Goal: Task Accomplishment & Management: Use online tool/utility

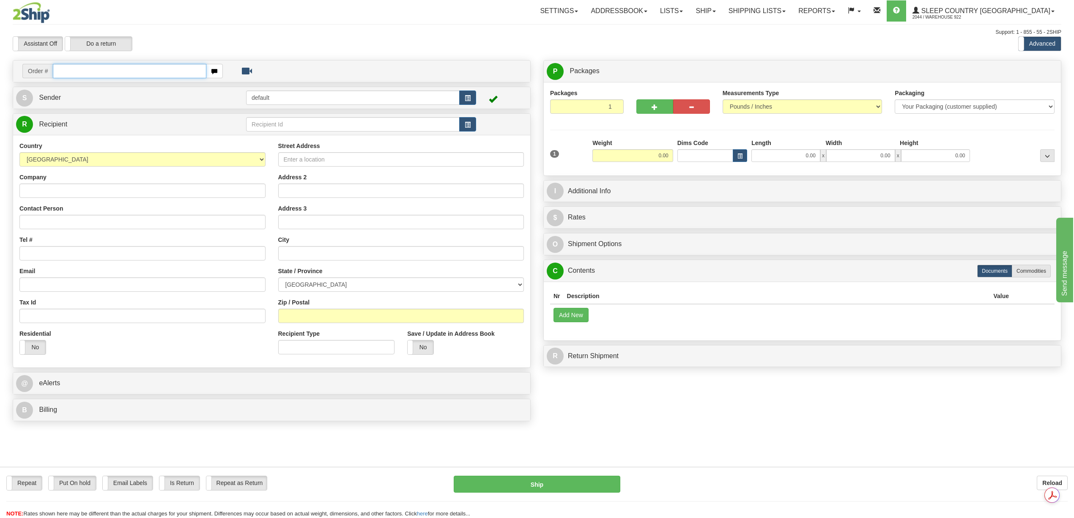
click at [82, 74] on input "text" at bounding box center [129, 71] width 153 height 14
paste input "5900I086384"
type input "5900I086384"
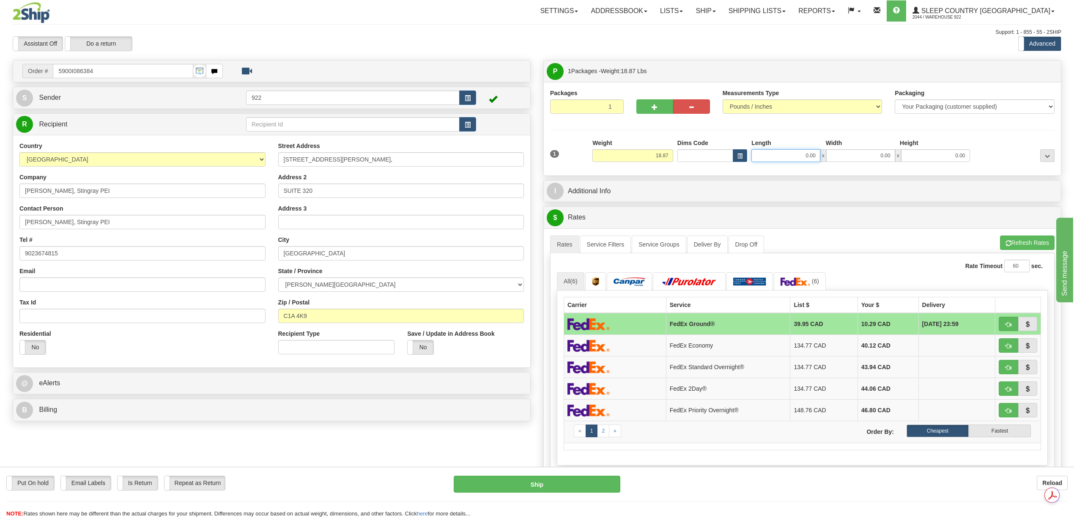
click at [812, 156] on input "0.00" at bounding box center [785, 155] width 69 height 13
type input "24.00"
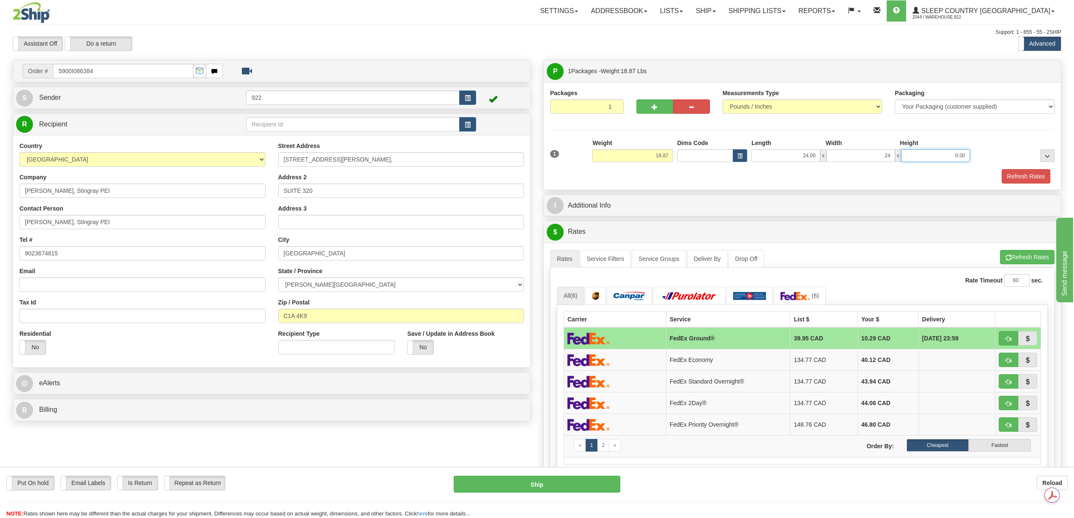
type input "24.00"
click at [1020, 186] on div "Packages 1 1 Measurements Type" at bounding box center [802, 136] width 517 height 108
click at [1016, 178] on button "Refresh Rates" at bounding box center [1026, 176] width 49 height 14
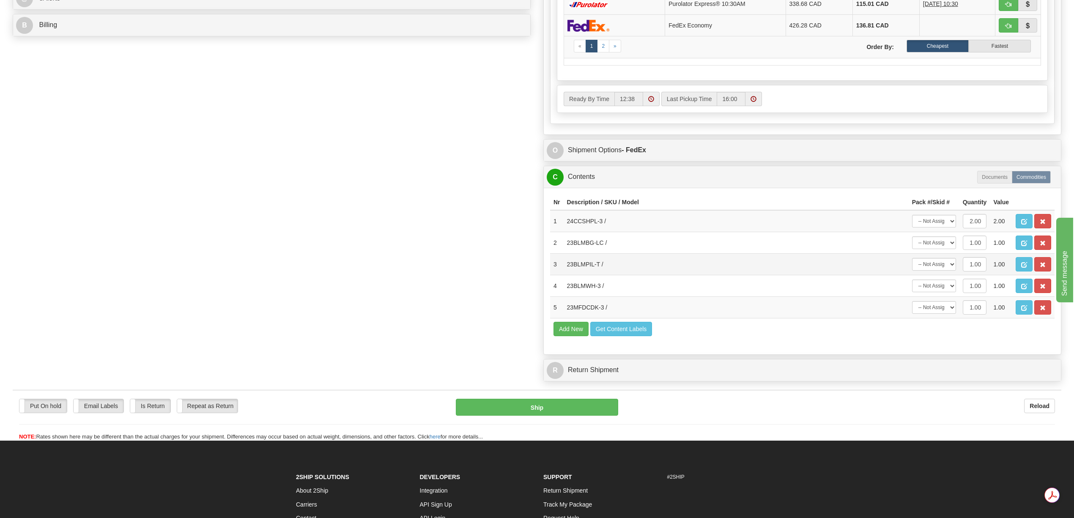
scroll to position [394, 0]
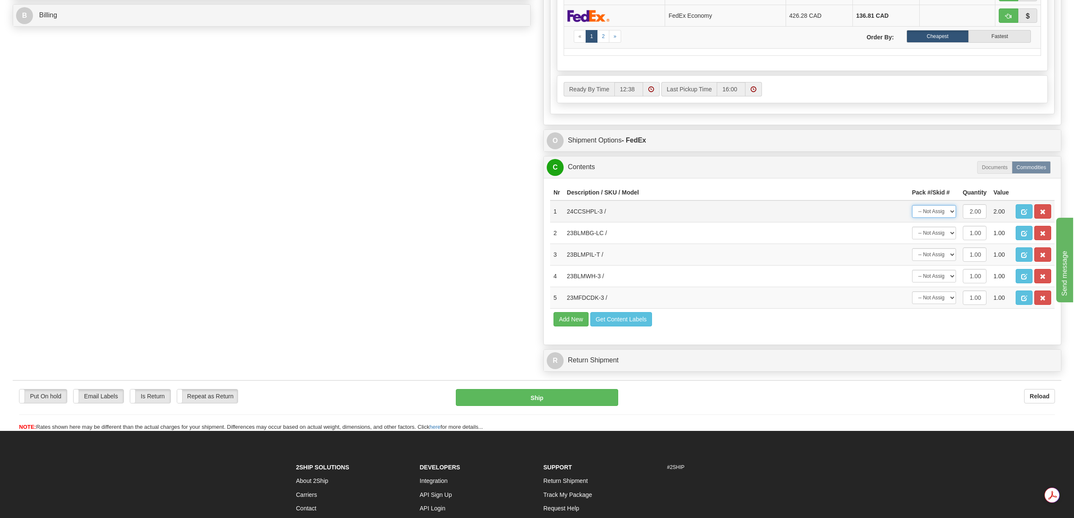
click at [950, 218] on select "-- Not Assigned -- Package 1" at bounding box center [934, 211] width 44 height 13
select select "0"
click at [912, 218] on select "-- Not Assigned -- Package 1" at bounding box center [934, 211] width 44 height 13
click at [950, 239] on select "-- Not Assigned -- Package 1" at bounding box center [934, 233] width 44 height 13
select select "0"
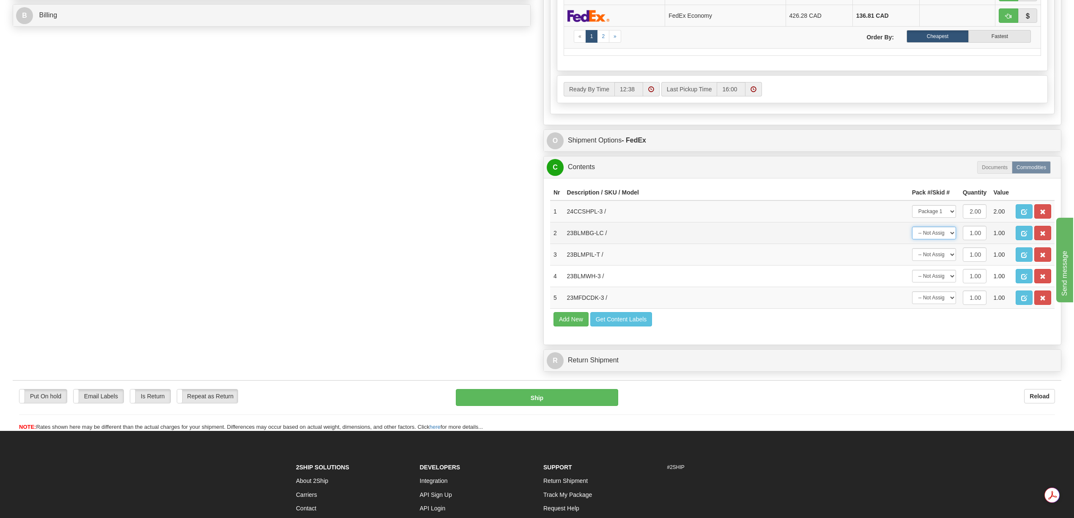
click at [912, 239] on select "-- Not Assigned -- Package 1" at bounding box center [934, 233] width 44 height 13
click at [950, 261] on select "-- Not Assigned -- Package 1" at bounding box center [934, 254] width 44 height 13
select select "0"
click at [912, 261] on select "-- Not Assigned -- Package 1" at bounding box center [934, 254] width 44 height 13
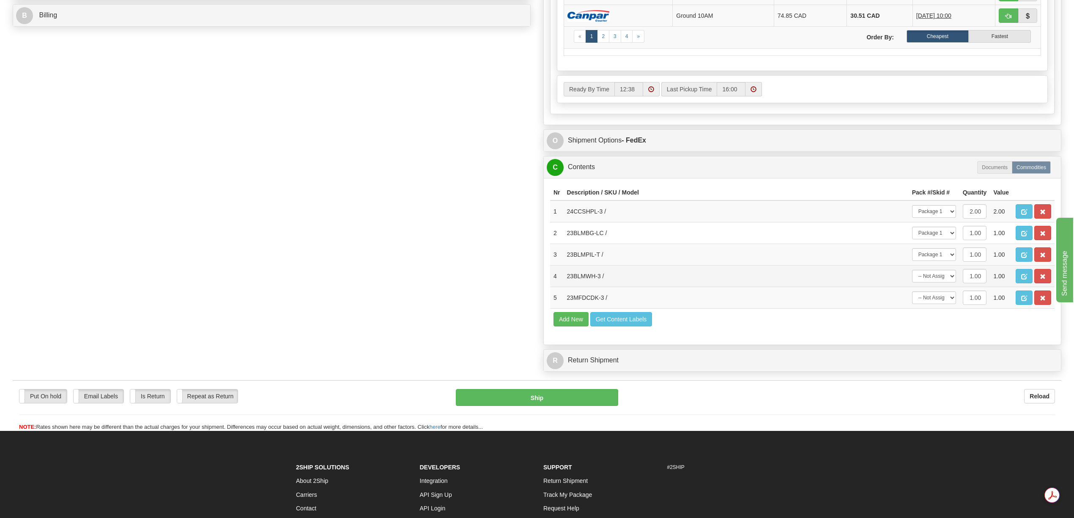
drag, startPoint x: 954, startPoint y: 327, endPoint x: 954, endPoint y: 334, distance: 6.4
click at [954, 287] on td "-- Not Assigned -- Package 1" at bounding box center [934, 276] width 51 height 22
click at [954, 282] on select "-- Not Assigned -- Package 1" at bounding box center [934, 276] width 44 height 13
select select "0"
click at [912, 282] on select "-- Not Assigned -- Package 1" at bounding box center [934, 276] width 44 height 13
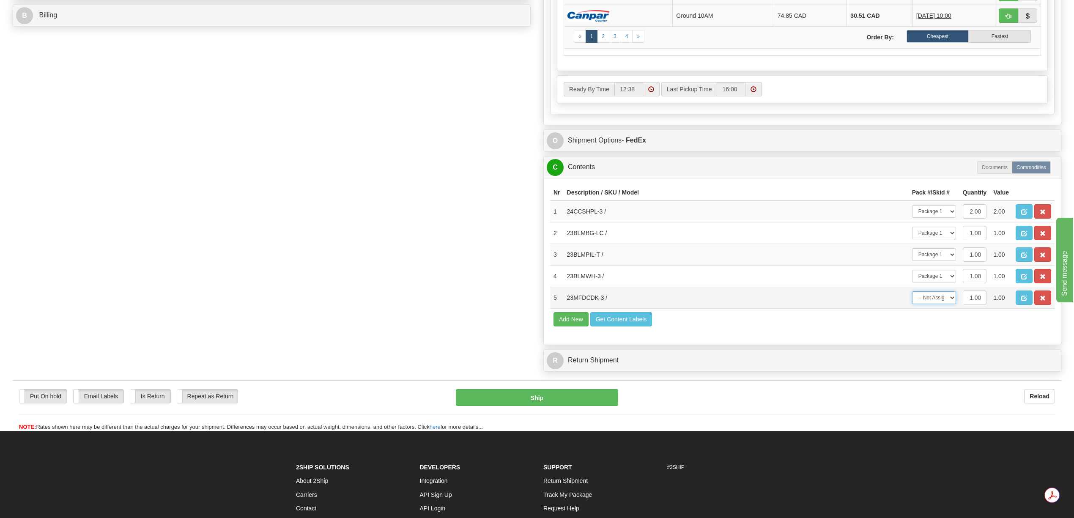
click at [952, 304] on select "-- Not Assigned -- Package 1" at bounding box center [934, 297] width 44 height 13
select select "0"
click at [912, 304] on select "-- Not Assigned -- Package 1" at bounding box center [934, 297] width 44 height 13
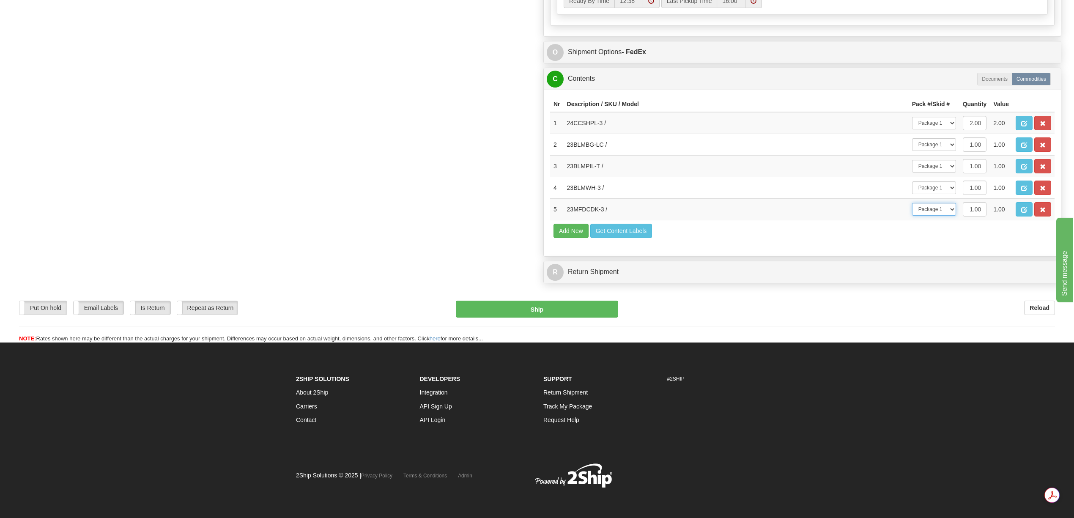
scroll to position [566, 0]
click at [573, 318] on button "Ship" at bounding box center [537, 309] width 162 height 17
type input "92"
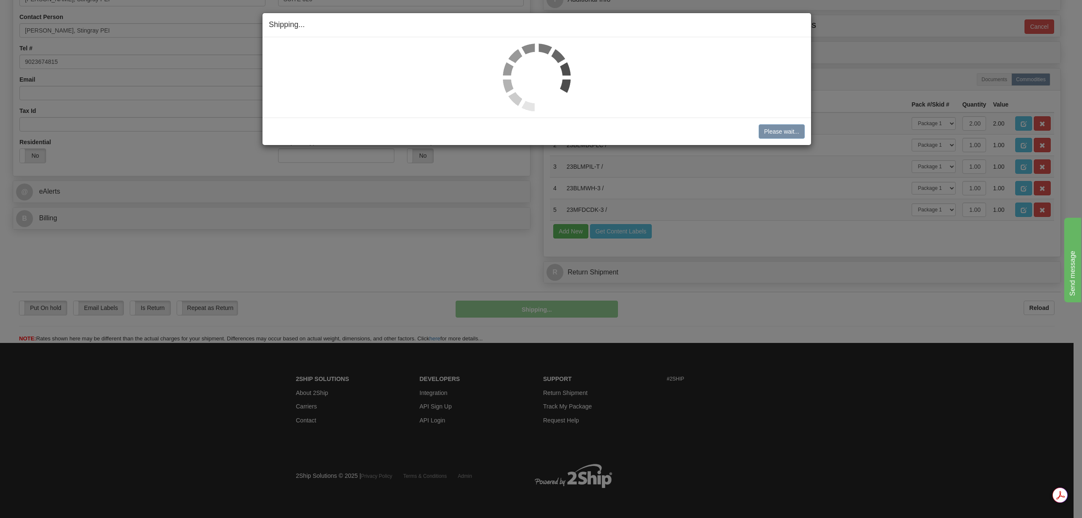
scroll to position [259, 0]
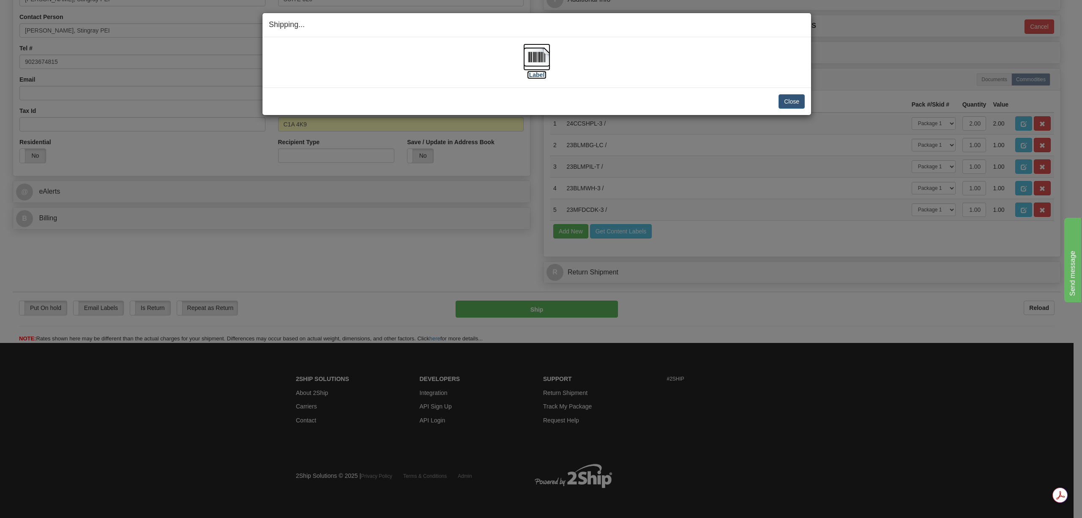
click at [543, 58] on img at bounding box center [536, 57] width 27 height 27
click at [787, 103] on button "Close" at bounding box center [792, 101] width 26 height 14
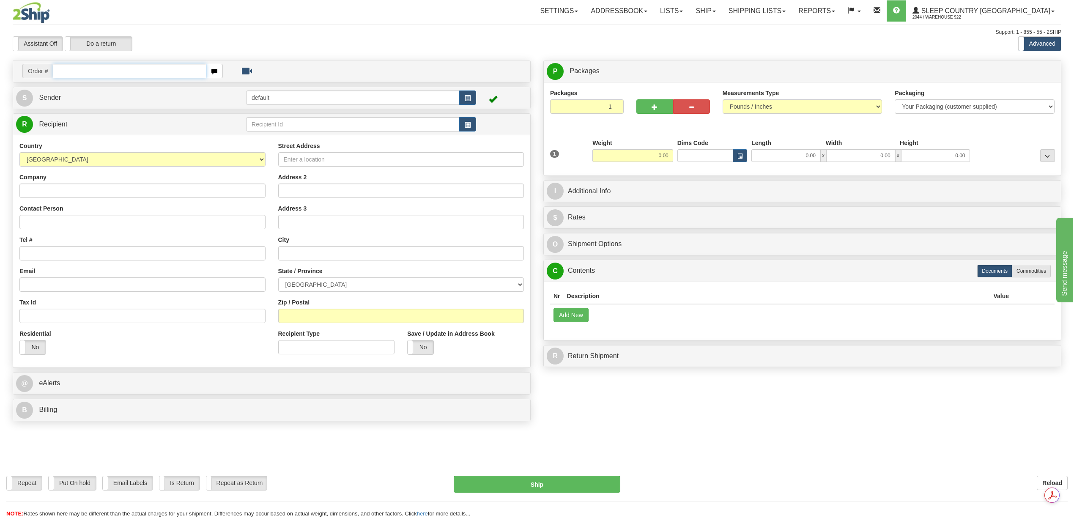
click at [100, 74] on input "text" at bounding box center [129, 71] width 153 height 14
paste input "9000I087805"
type input "9000I087805"
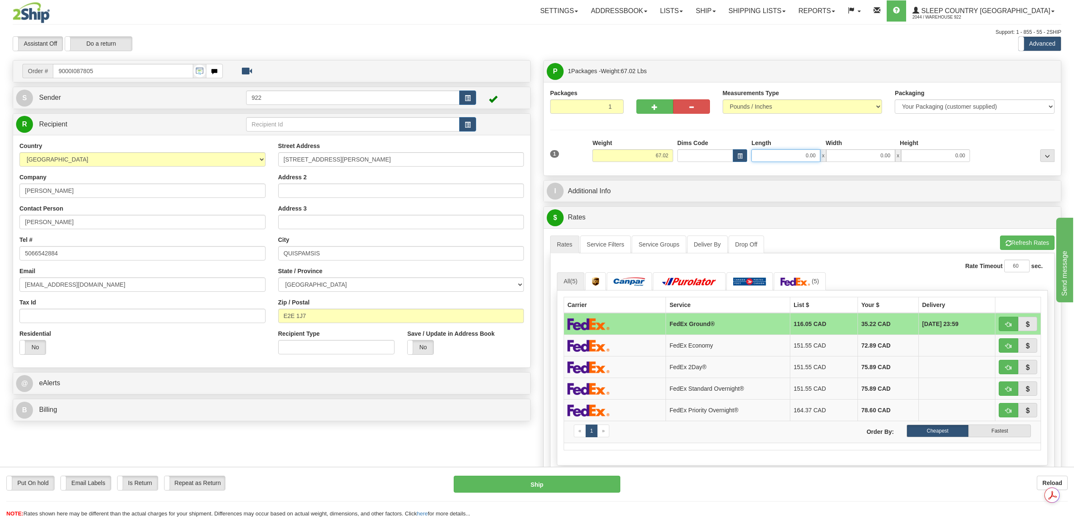
click at [789, 157] on input "0.00" at bounding box center [785, 155] width 69 height 13
type input "20.00"
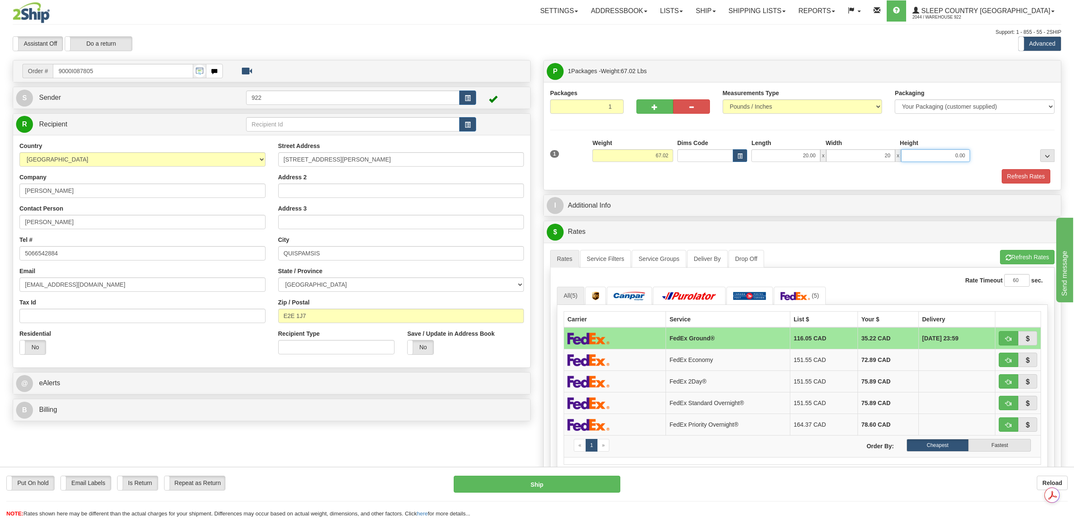
type input "20.00"
type input "40.00"
click at [1016, 173] on button "Refresh Rates" at bounding box center [1026, 176] width 49 height 14
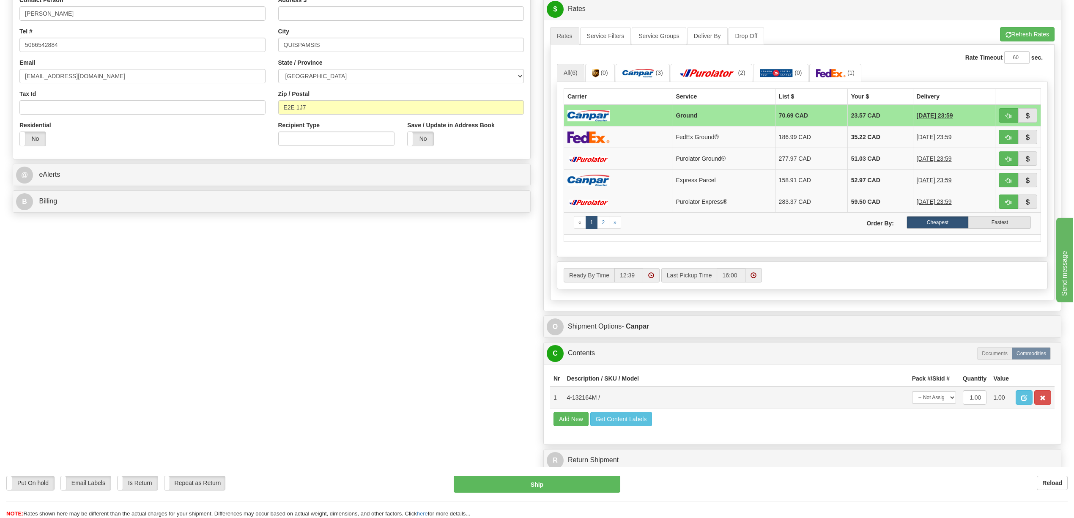
scroll to position [407, 0]
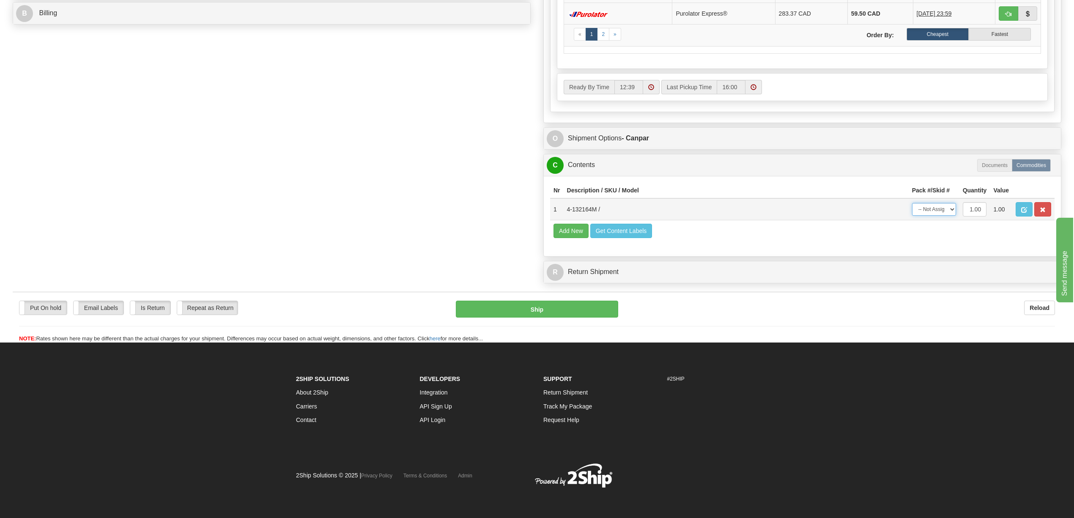
click at [950, 214] on select "-- Not Assigned -- Package 1" at bounding box center [934, 209] width 44 height 13
select select "0"
click at [912, 207] on select "-- Not Assigned -- Package 1" at bounding box center [934, 209] width 44 height 13
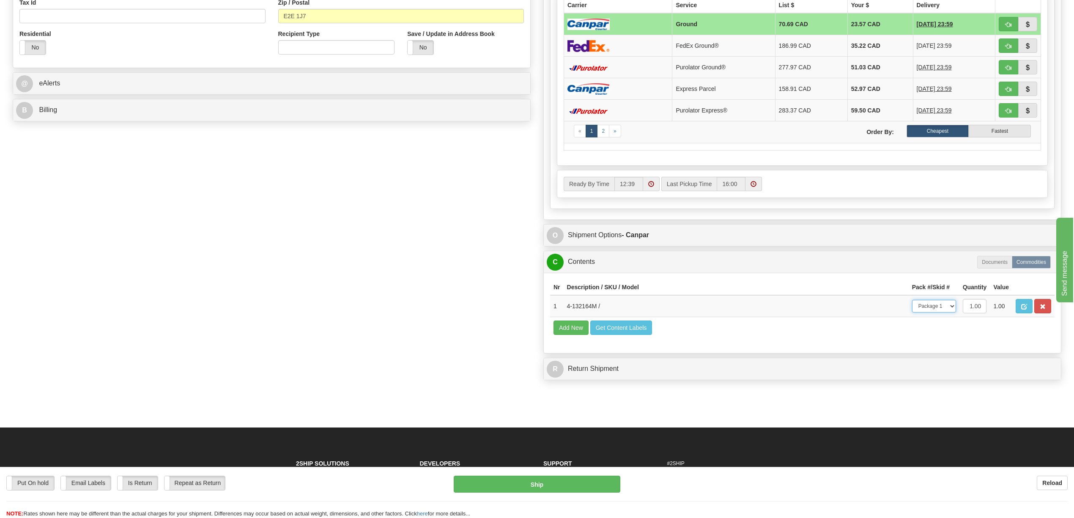
scroll to position [125, 0]
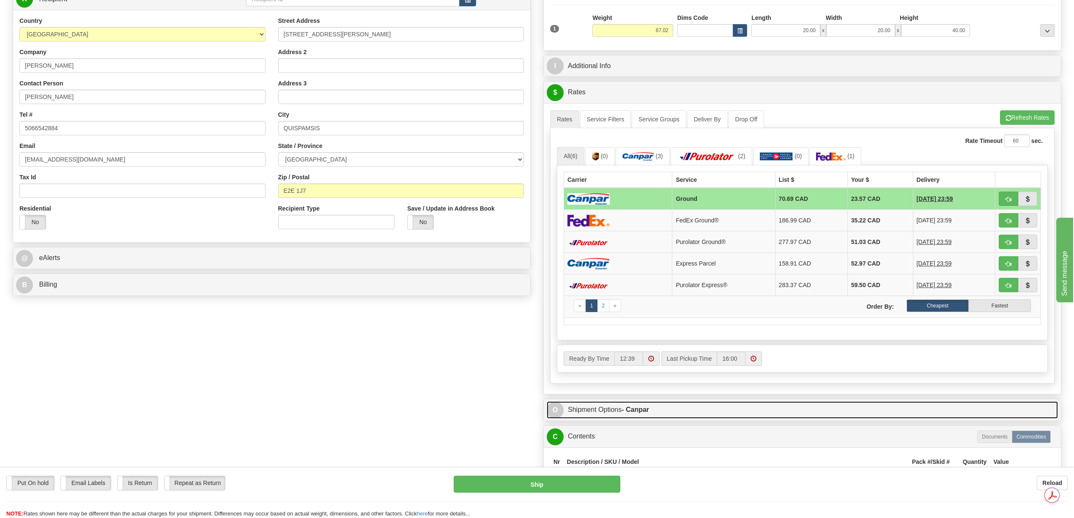
click at [623, 413] on strong "- Canpar" at bounding box center [635, 409] width 27 height 7
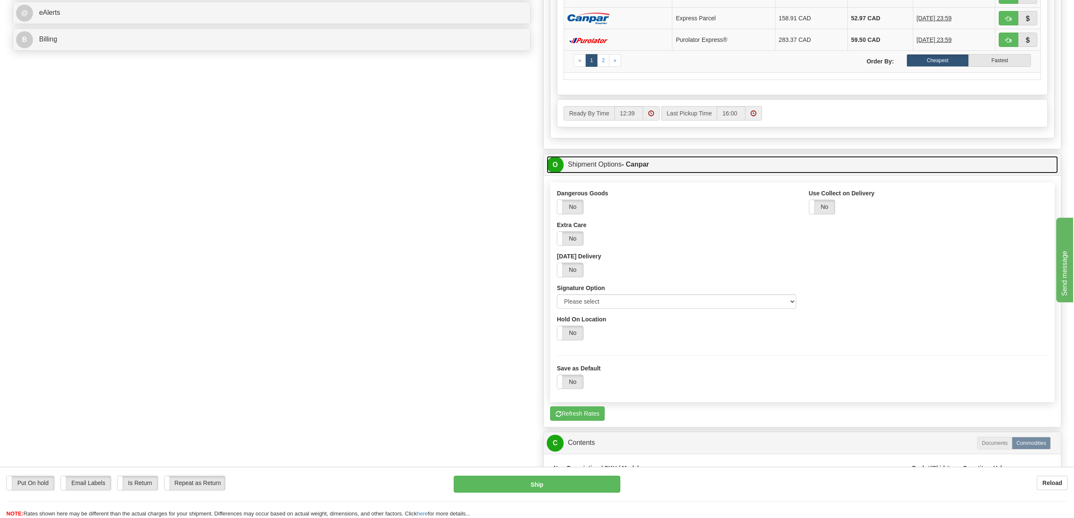
scroll to position [351, 0]
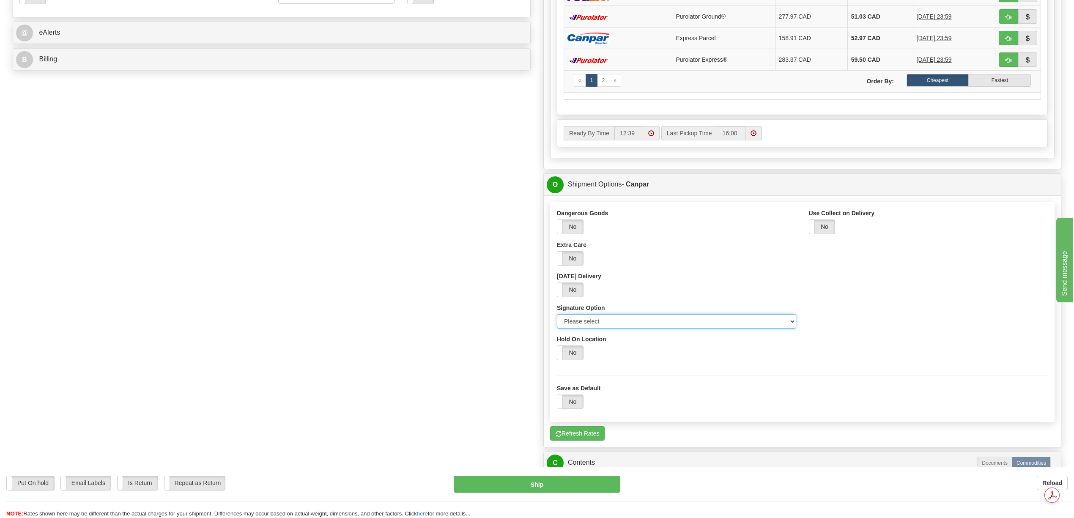
drag, startPoint x: 785, startPoint y: 326, endPoint x: 773, endPoint y: 334, distance: 13.7
click at [785, 326] on select "Please select No Signature Required Signature Required Adult Signature" at bounding box center [676, 321] width 239 height 14
select select "2"
click at [557, 320] on select "Please select No Signature Required Signature Required Adult Signature" at bounding box center [676, 321] width 239 height 14
click at [775, 385] on div "Save as Default Yes No" at bounding box center [802, 391] width 504 height 49
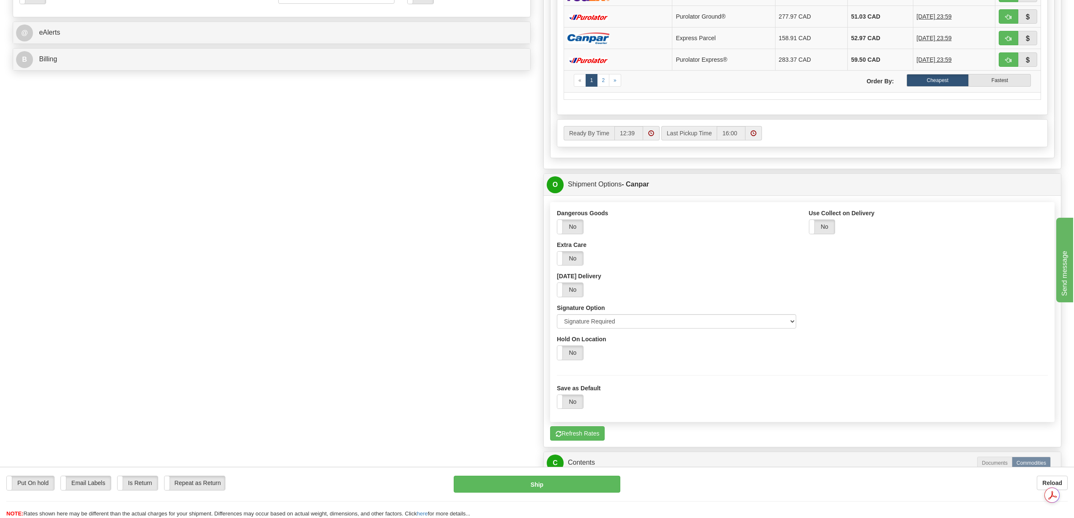
scroll to position [660, 0]
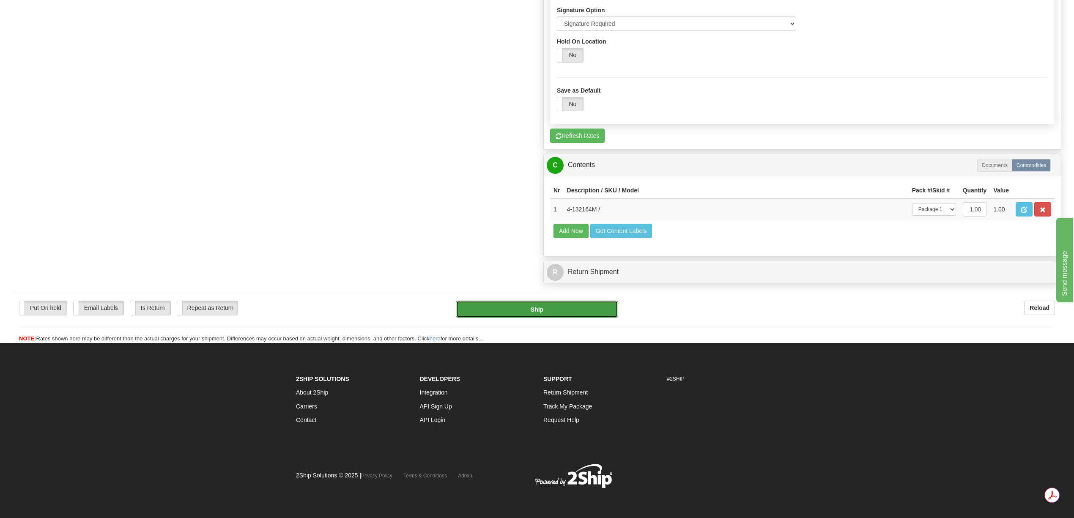
click at [518, 318] on button "Ship" at bounding box center [537, 309] width 162 height 17
type input "1"
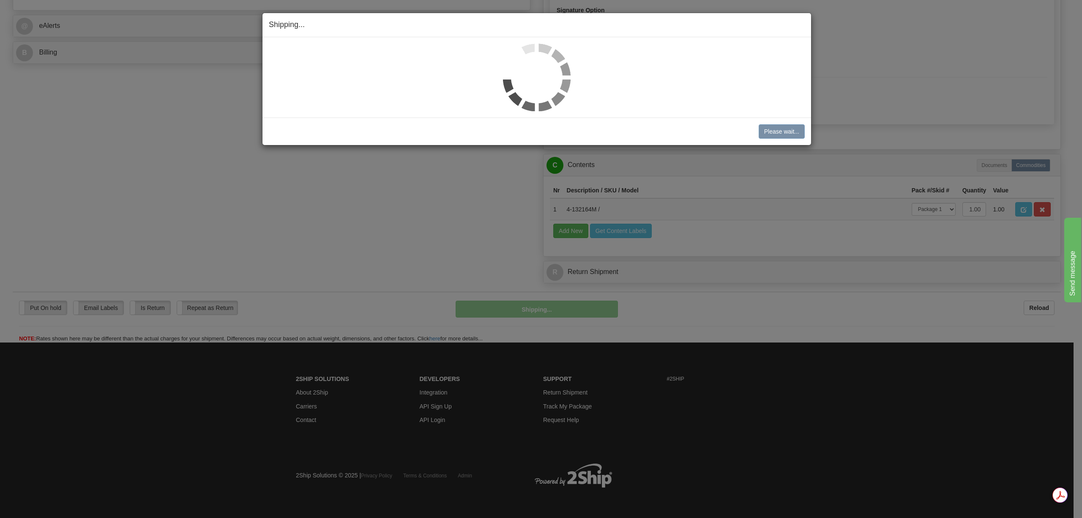
scroll to position [364, 0]
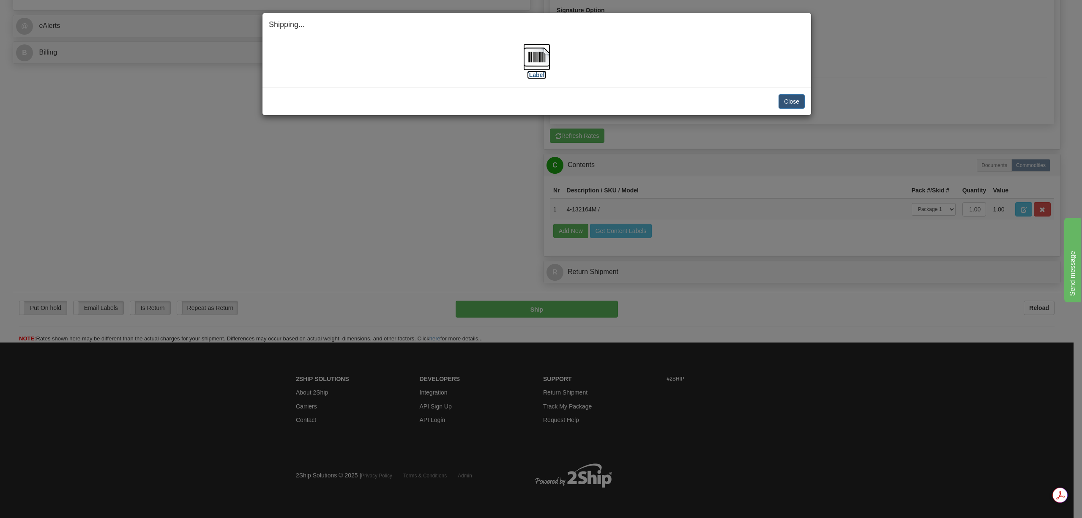
click at [531, 58] on img at bounding box center [536, 57] width 27 height 27
click at [789, 104] on button "Close" at bounding box center [792, 101] width 26 height 14
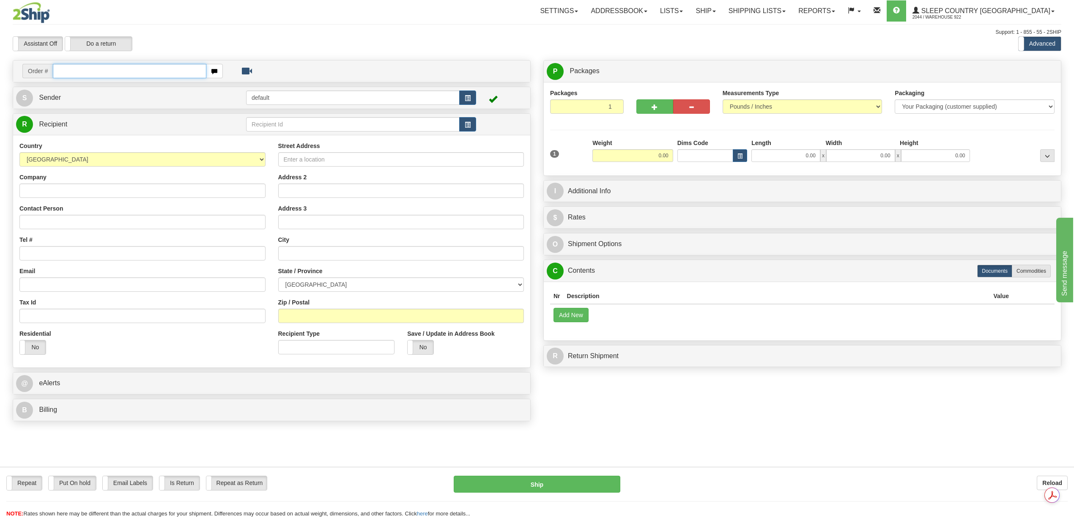
click at [87, 75] on input "text" at bounding box center [129, 71] width 153 height 14
paste input "9000I088997"
type input "9000I088997"
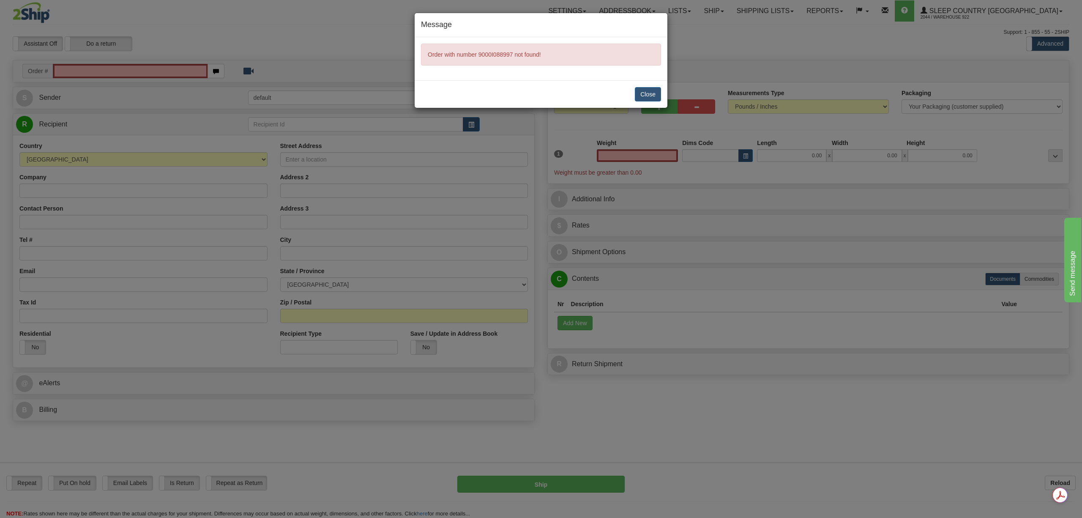
type input "0.00"
click at [655, 97] on button "Close" at bounding box center [648, 94] width 26 height 14
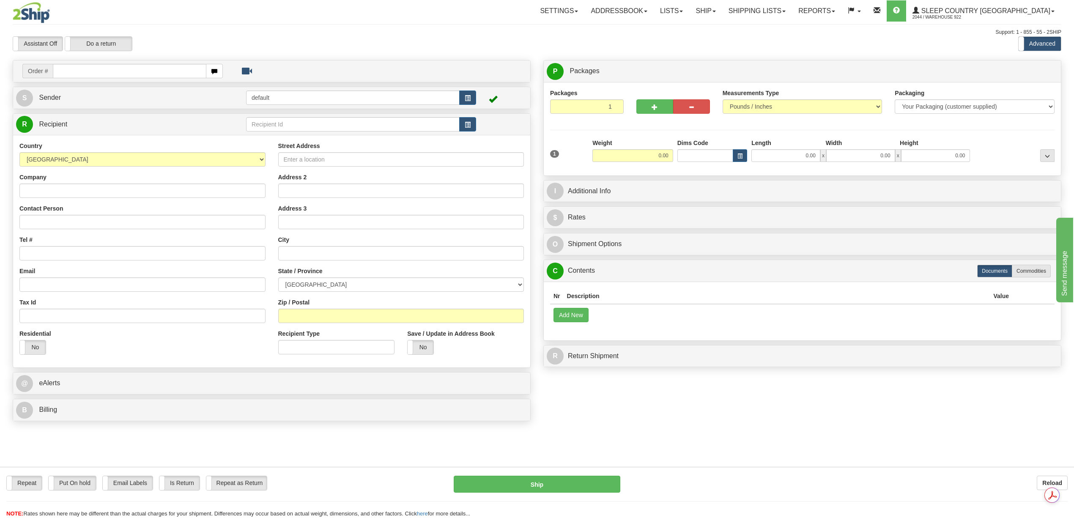
click at [85, 71] on input "text" at bounding box center [129, 71] width 153 height 14
type input "9000I088997"
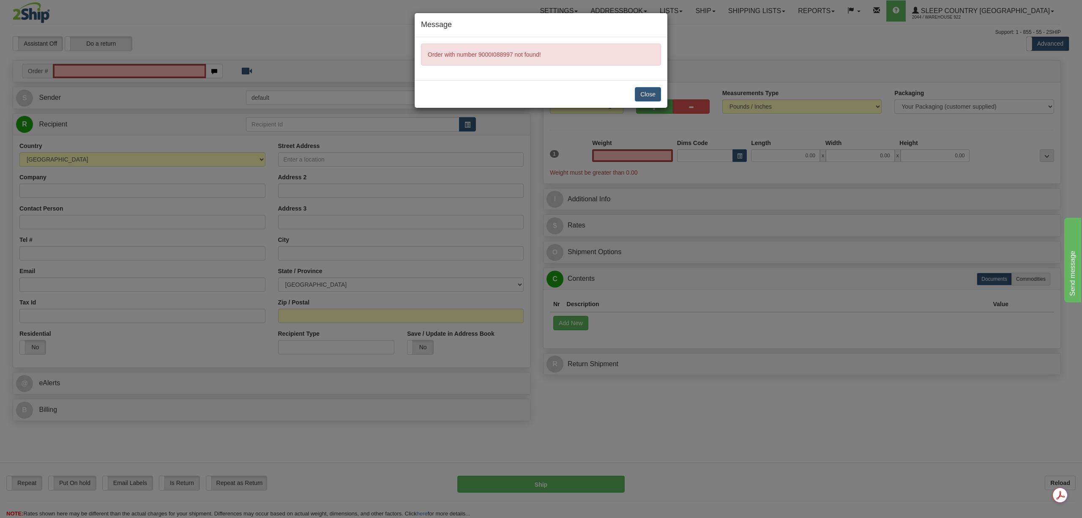
type input "0.00"
click at [635, 95] on button "Close" at bounding box center [648, 94] width 26 height 14
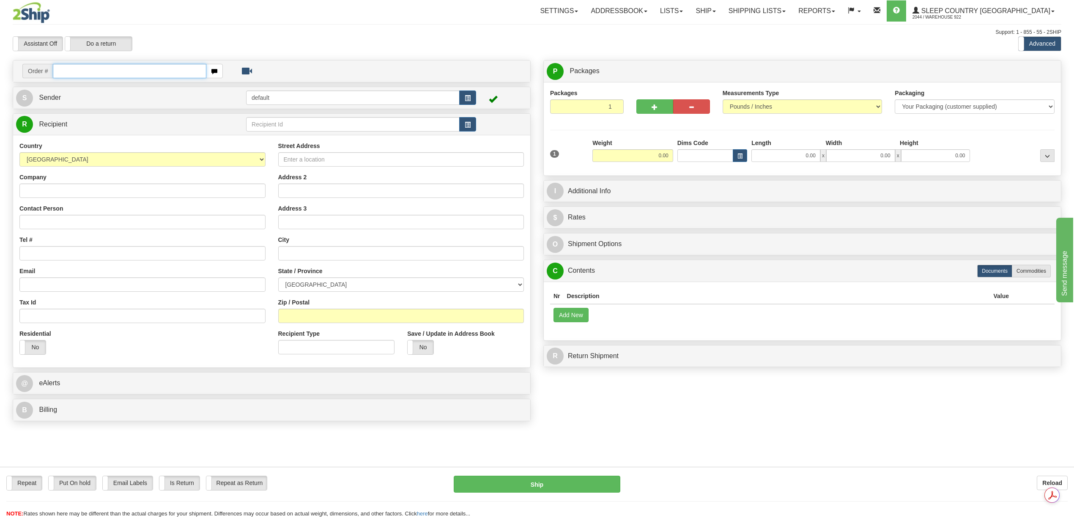
click at [77, 65] on input "text" at bounding box center [129, 71] width 153 height 14
paste input "9000I088997"
type input "9000I088997"
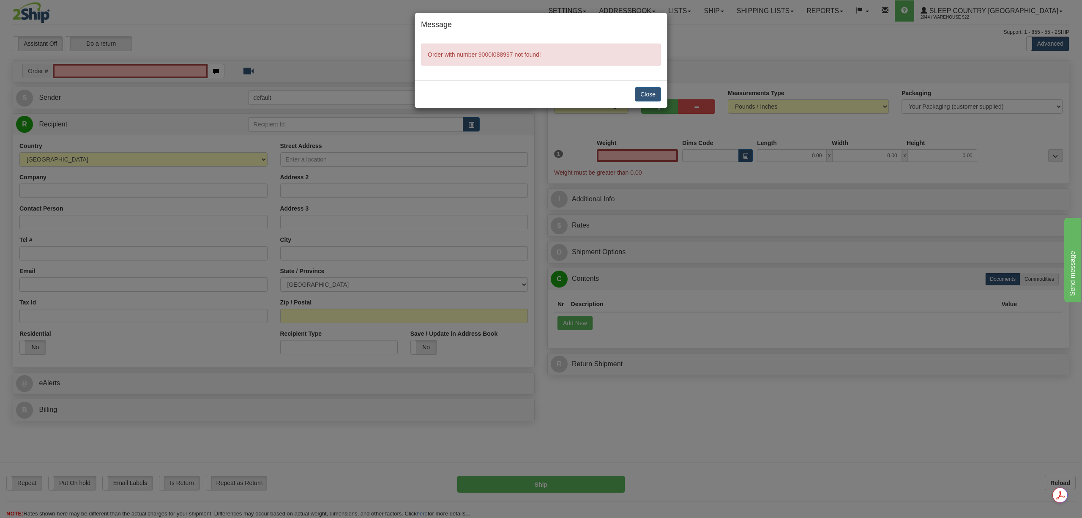
type input "0.00"
click at [643, 93] on button "Close" at bounding box center [648, 94] width 26 height 14
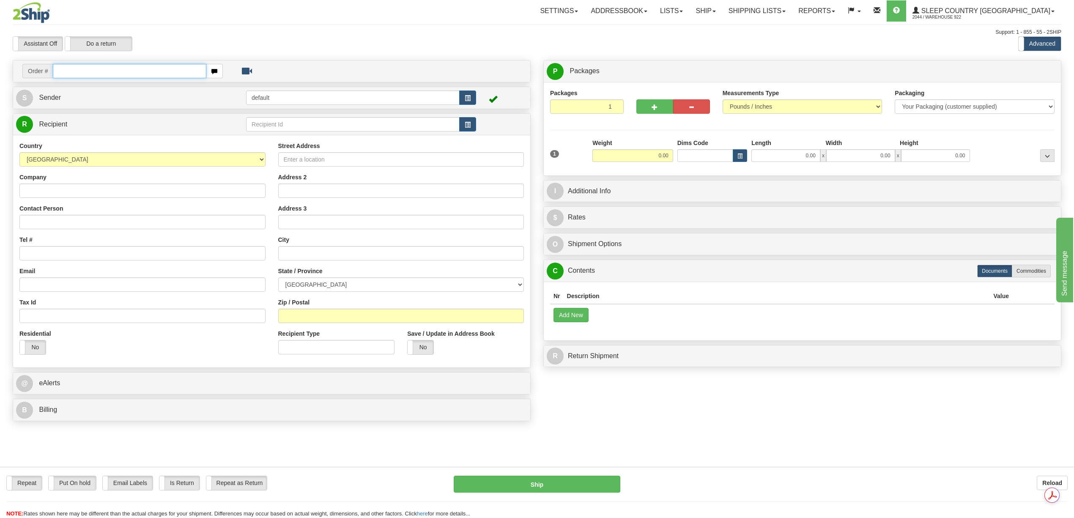
click at [92, 68] on input "text" at bounding box center [129, 71] width 153 height 14
paste input "9000I084364"
type input "9000I084364"
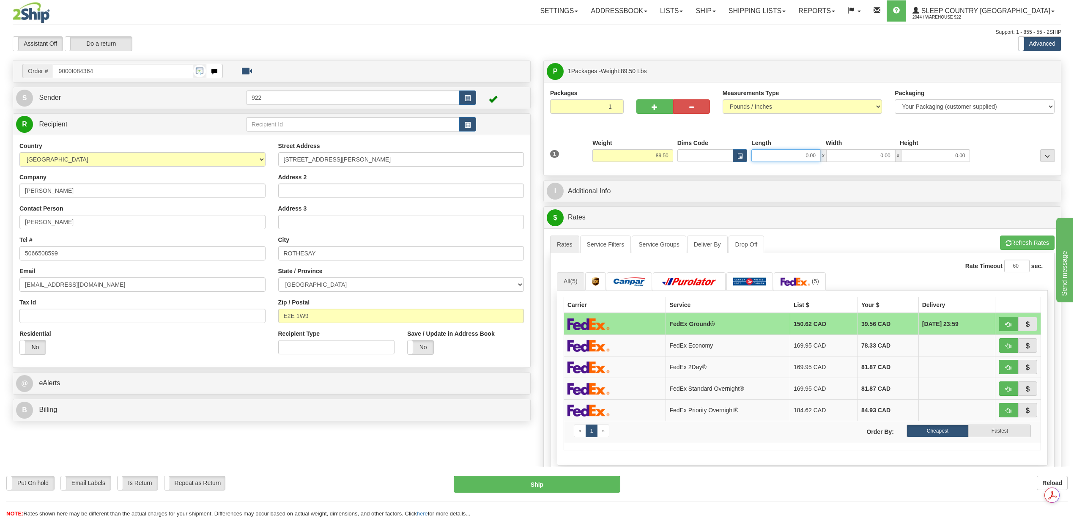
click at [810, 156] on input "0.00" at bounding box center [785, 155] width 69 height 13
type input "20.00"
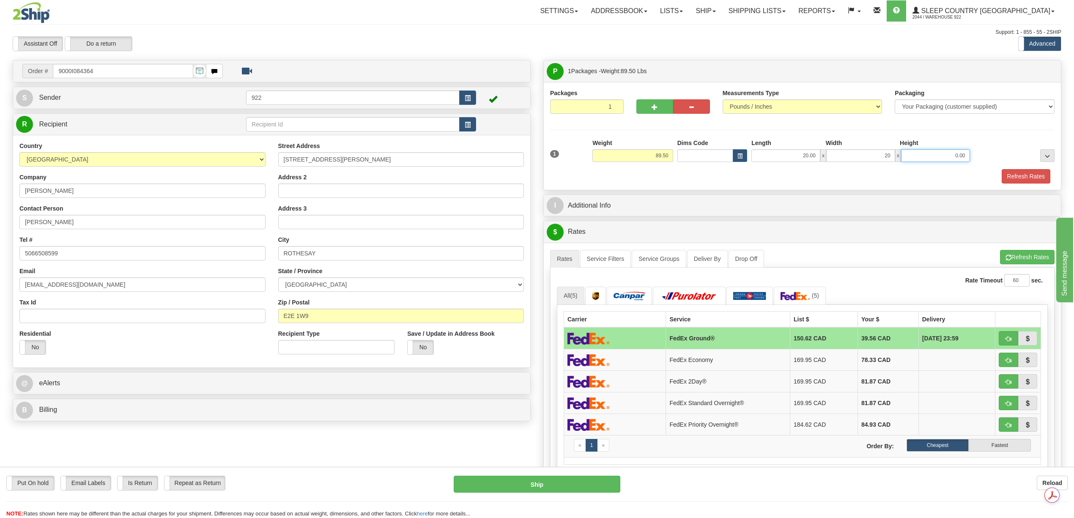
type input "20.00"
type input "40.00"
click at [1021, 174] on button "Refresh Rates" at bounding box center [1026, 176] width 49 height 14
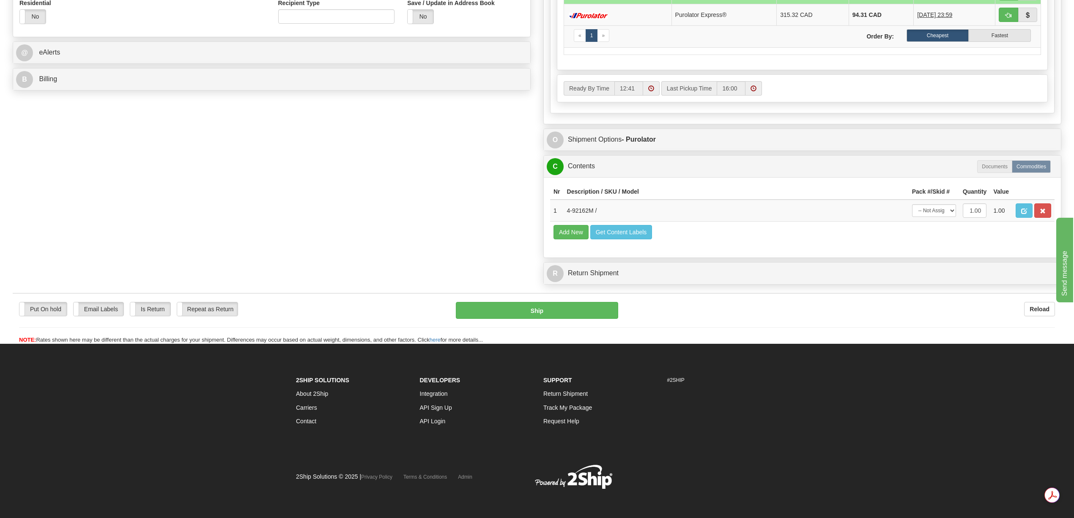
scroll to position [341, 0]
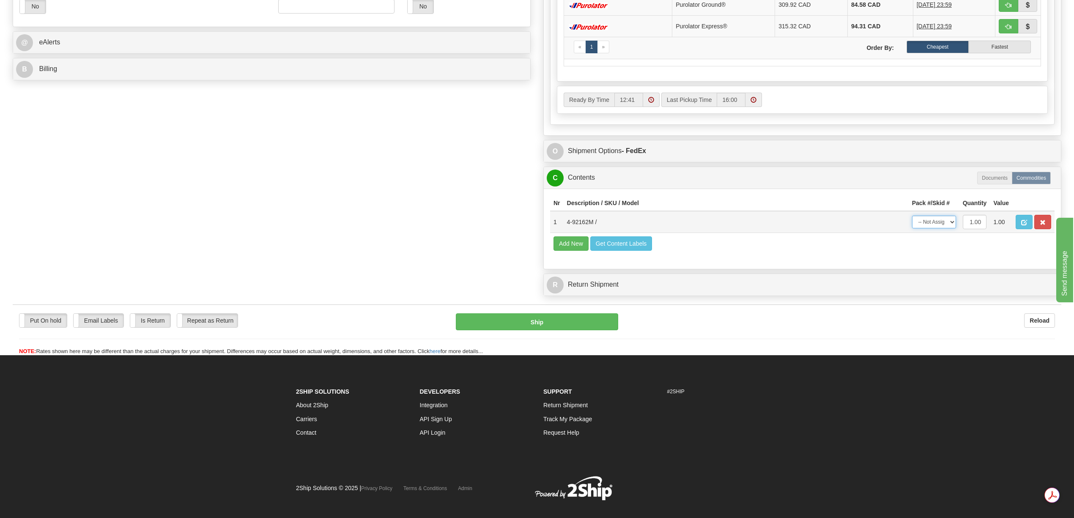
click at [949, 228] on select "-- Not Assigned -- Package 1" at bounding box center [934, 222] width 44 height 13
select select "0"
click at [912, 228] on select "-- Not Assigned -- Package 1" at bounding box center [934, 222] width 44 height 13
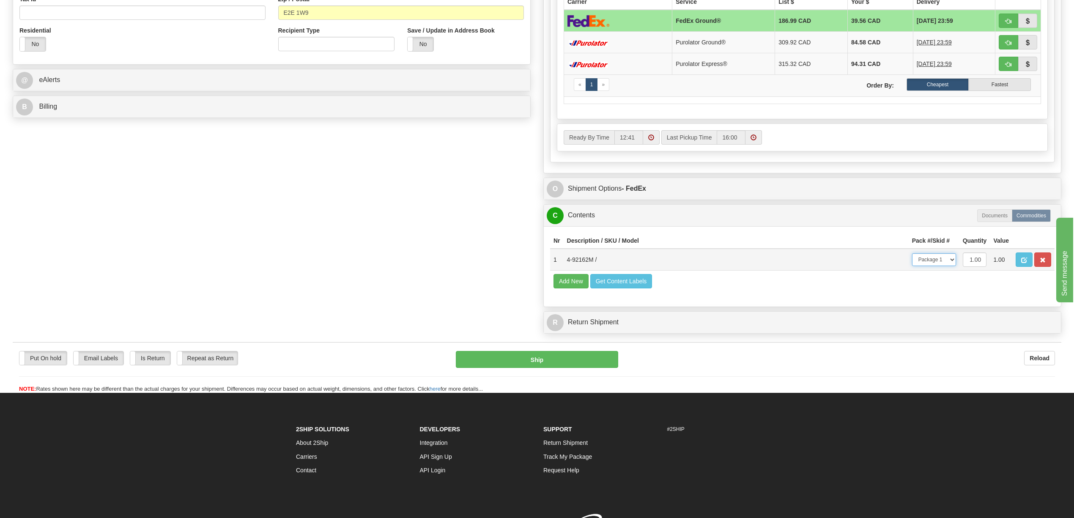
scroll to position [228, 0]
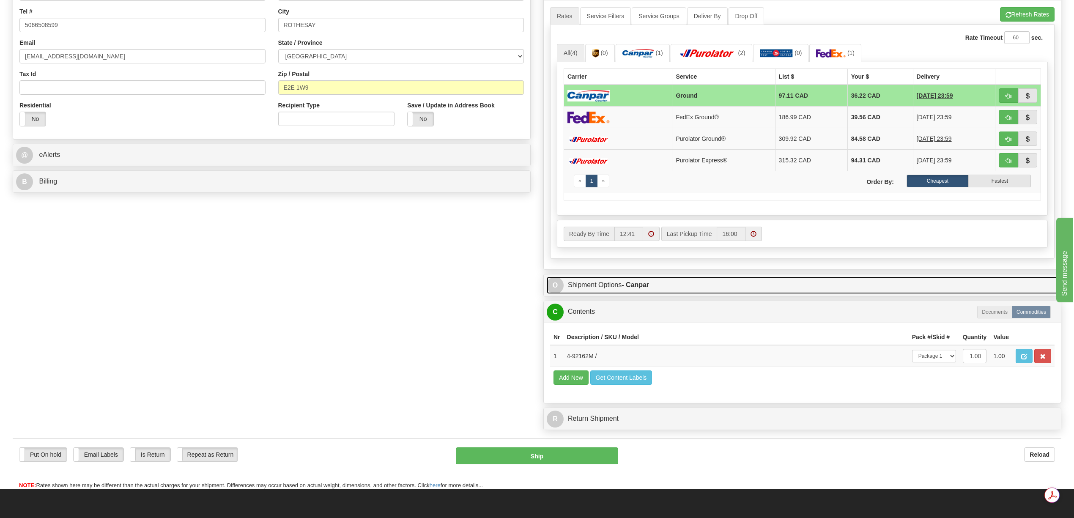
click at [621, 291] on link "O Shipment Options - Canpar" at bounding box center [802, 285] width 511 height 17
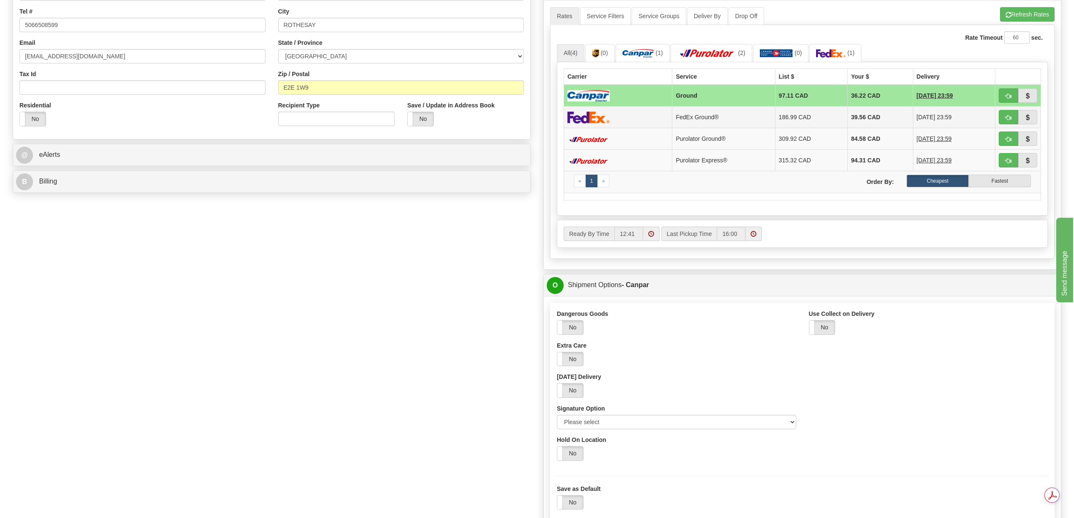
click at [853, 123] on td "39.56 CAD" at bounding box center [880, 118] width 66 height 22
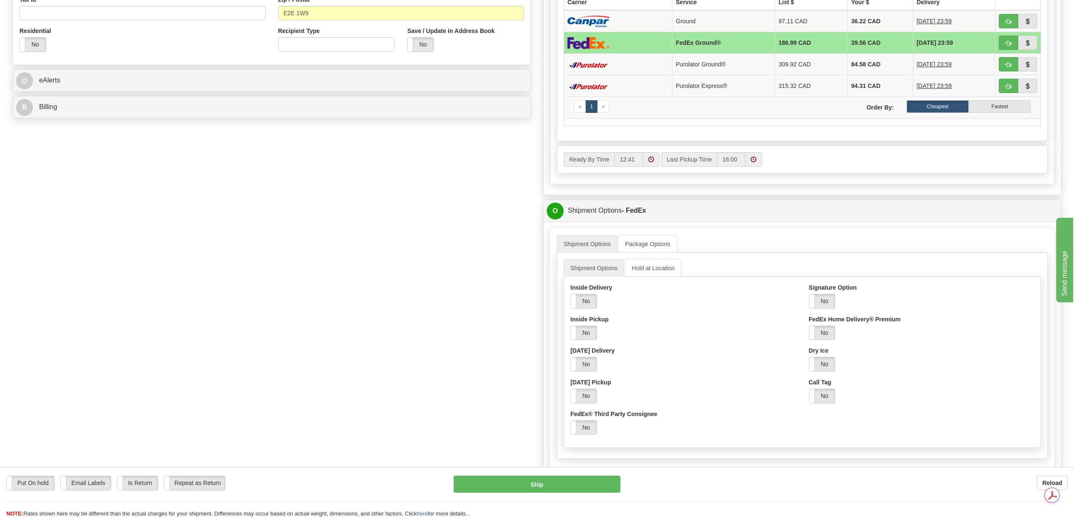
scroll to position [510, 0]
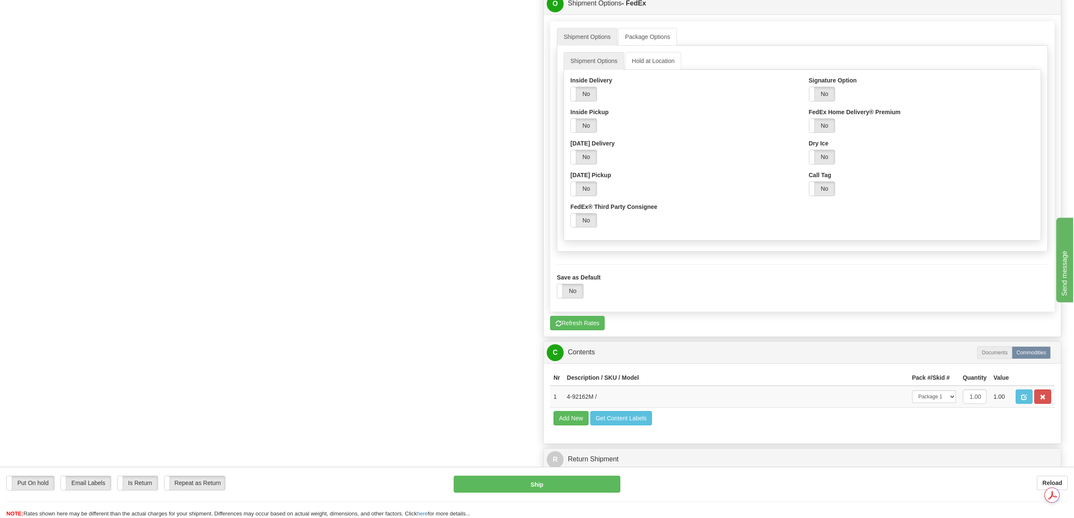
click at [828, 93] on div "Yes No" at bounding box center [822, 94] width 27 height 15
drag, startPoint x: 909, startPoint y: 132, endPoint x: 904, endPoint y: 132, distance: 5.5
click at [909, 132] on select "Adult Direct Indirect No Signature Required Service Default" at bounding box center [862, 125] width 107 height 14
select select "2"
click at [809, 125] on select "Adult Direct Indirect No Signature Required Service Default" at bounding box center [862, 125] width 107 height 14
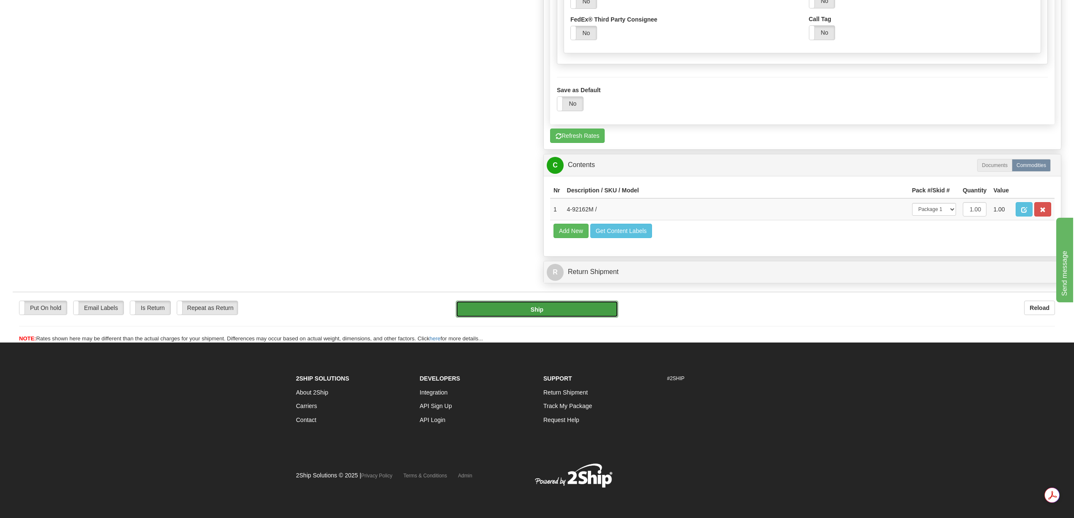
click at [554, 305] on button "Ship" at bounding box center [537, 309] width 162 height 17
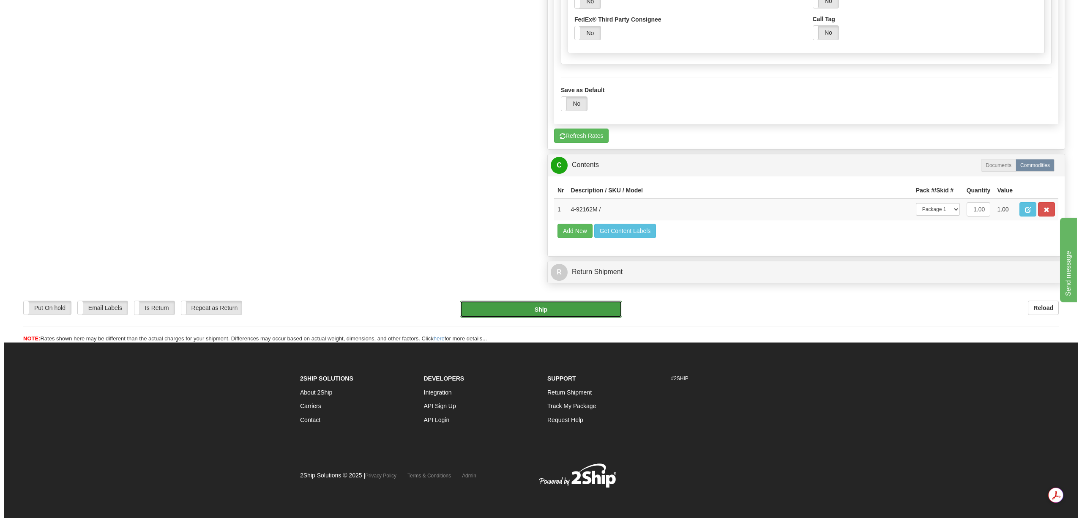
type input "92"
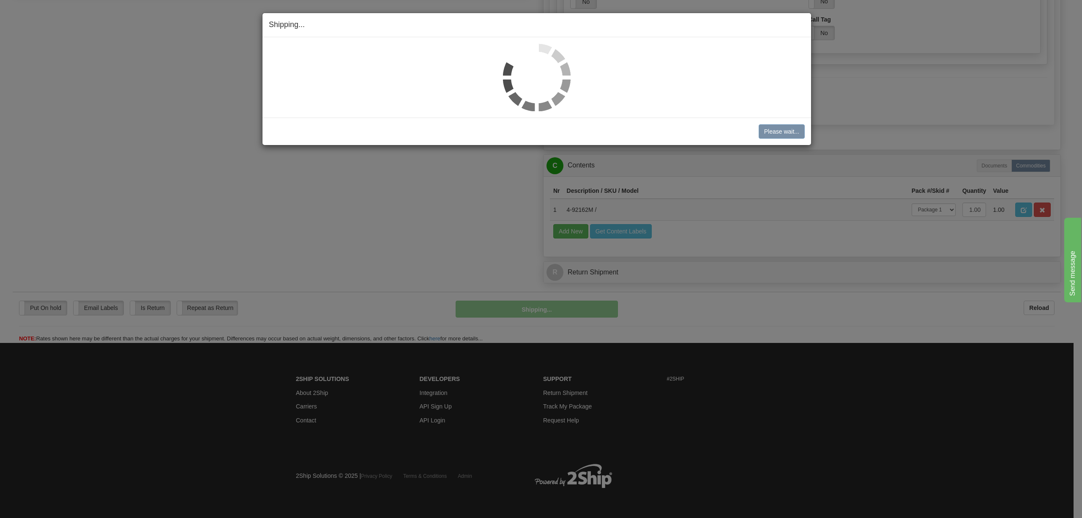
scroll to position [448, 0]
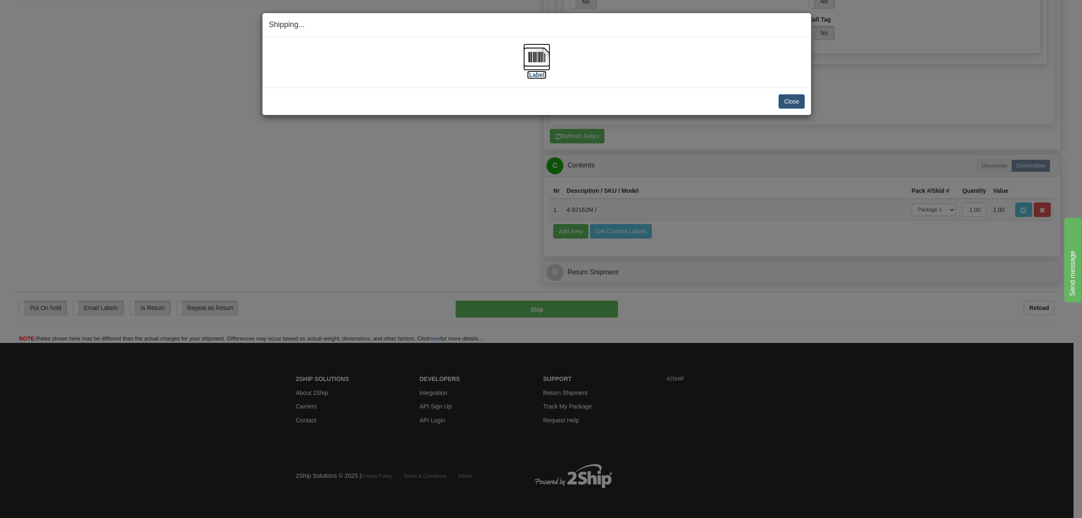
click at [547, 56] on img at bounding box center [536, 57] width 27 height 27
click at [790, 103] on button "Close" at bounding box center [792, 101] width 26 height 14
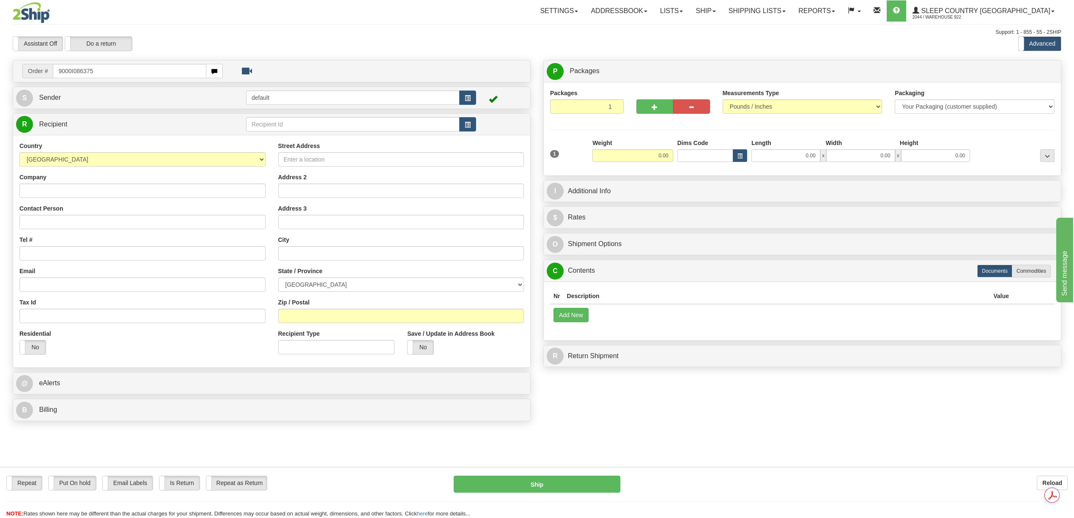
type input "9000I086375"
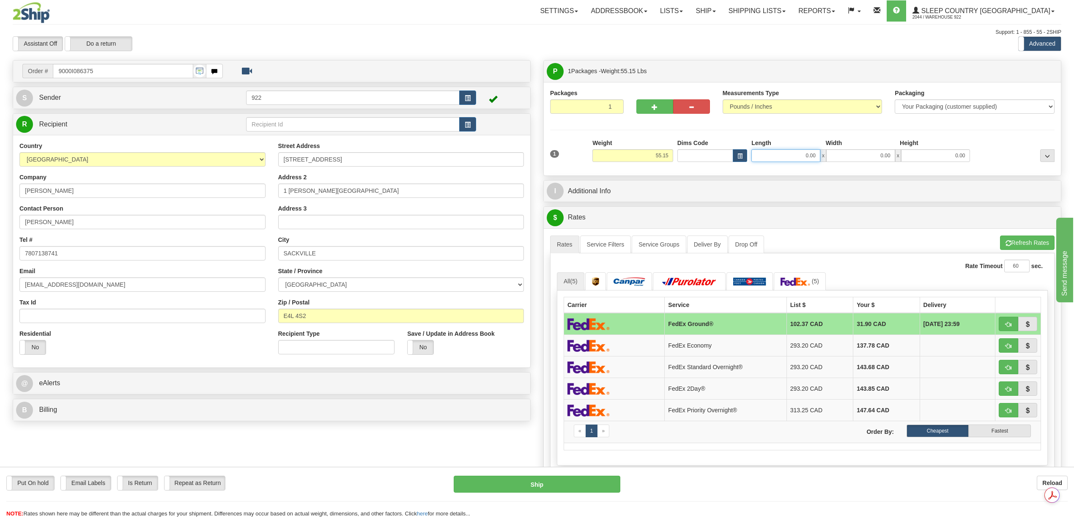
click at [812, 157] on input "0.00" at bounding box center [785, 155] width 69 height 13
type input "20.00"
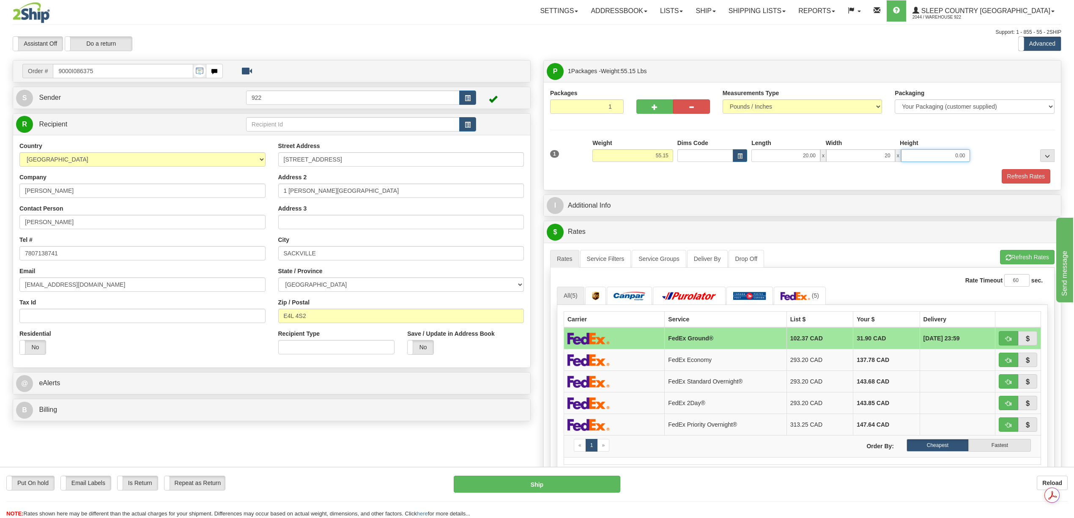
type input "20.00"
type input "40.00"
click at [1032, 178] on button "Refresh Rates" at bounding box center [1026, 176] width 49 height 14
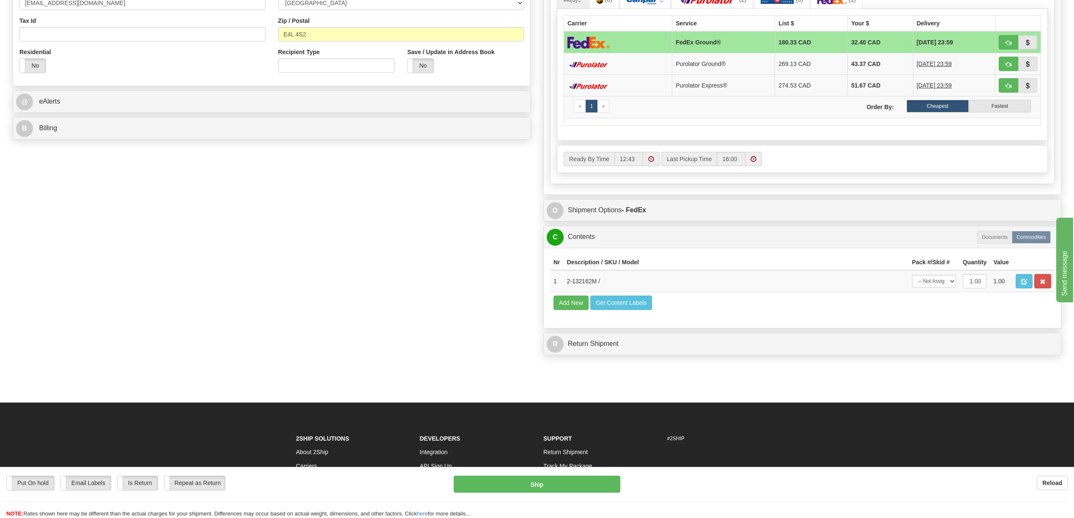
scroll to position [338, 0]
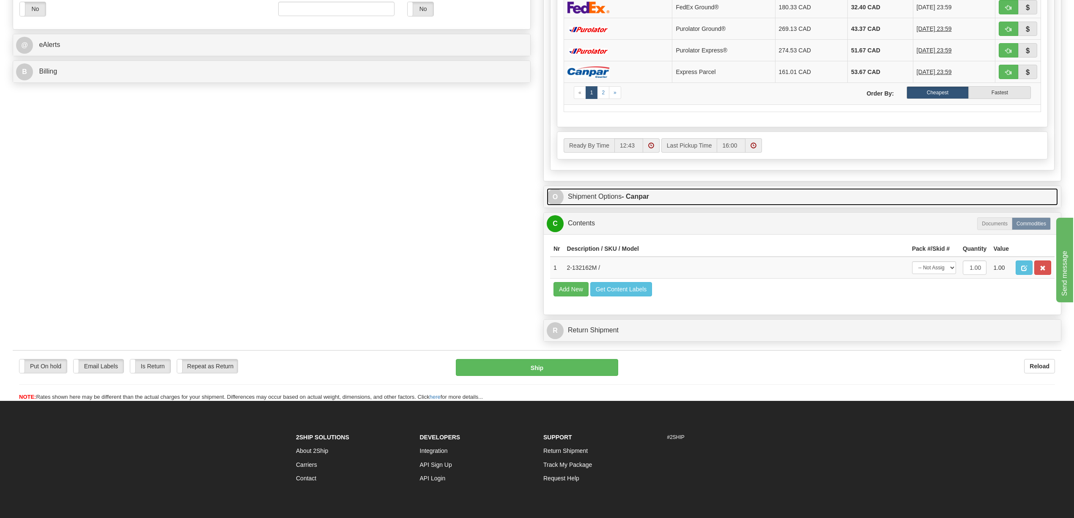
click at [671, 203] on link "O Shipment Options - Canpar" at bounding box center [802, 196] width 511 height 17
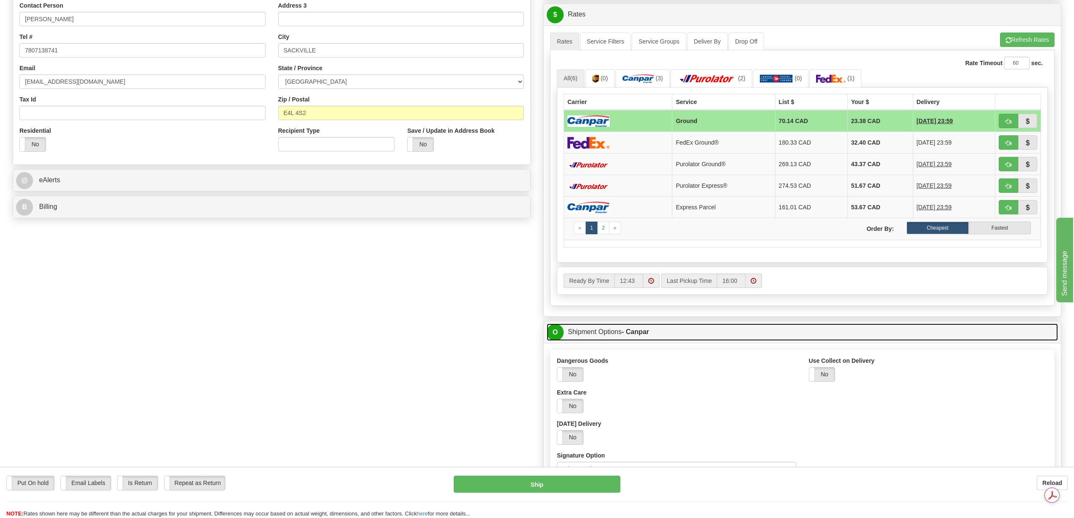
scroll to position [451, 0]
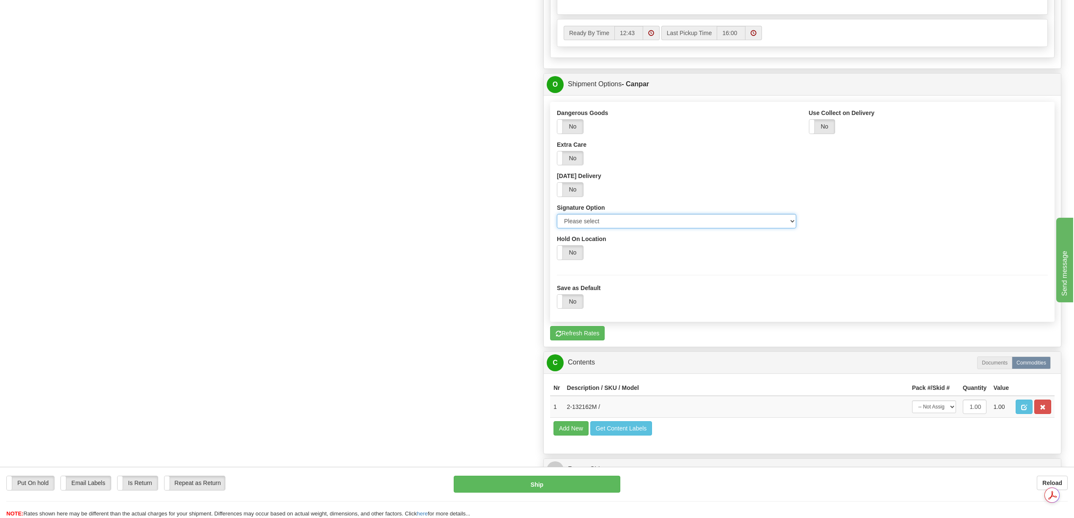
click at [792, 227] on select "Please select No Signature Required Signature Required Adult Signature" at bounding box center [676, 221] width 239 height 14
select select "2"
click at [557, 220] on select "Please select No Signature Required Signature Required Adult Signature" at bounding box center [676, 221] width 239 height 14
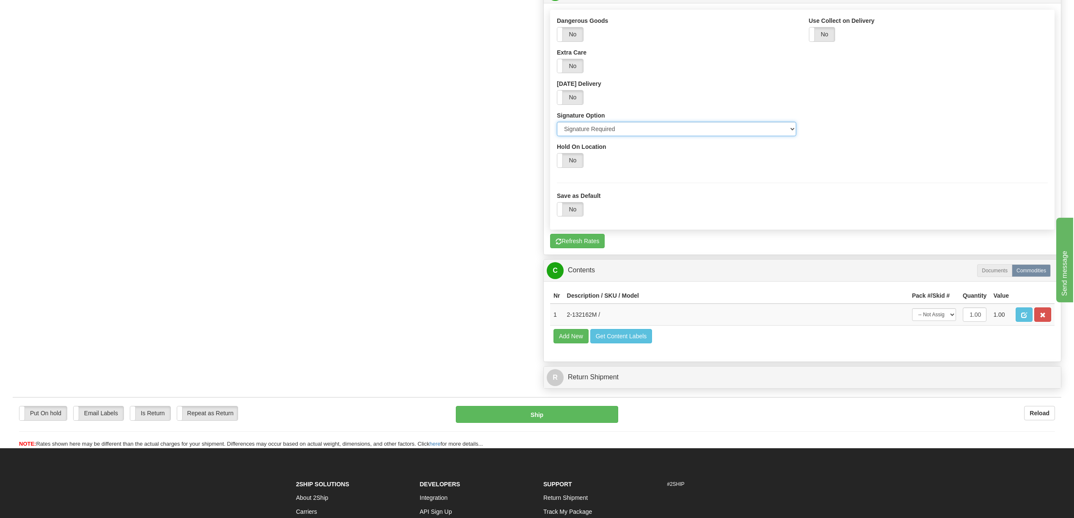
scroll to position [564, 0]
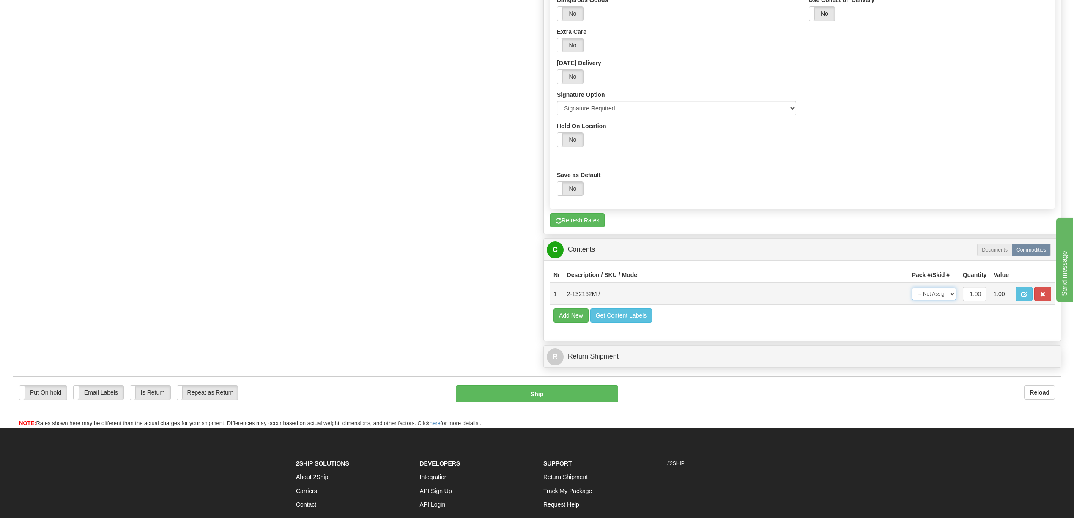
click at [951, 300] on select "-- Not Assigned -- Package 1" at bounding box center [934, 294] width 44 height 13
select select "0"
click at [912, 300] on select "-- Not Assigned -- Package 1" at bounding box center [934, 294] width 44 height 13
click at [567, 402] on button "Ship" at bounding box center [537, 393] width 162 height 17
type input "1"
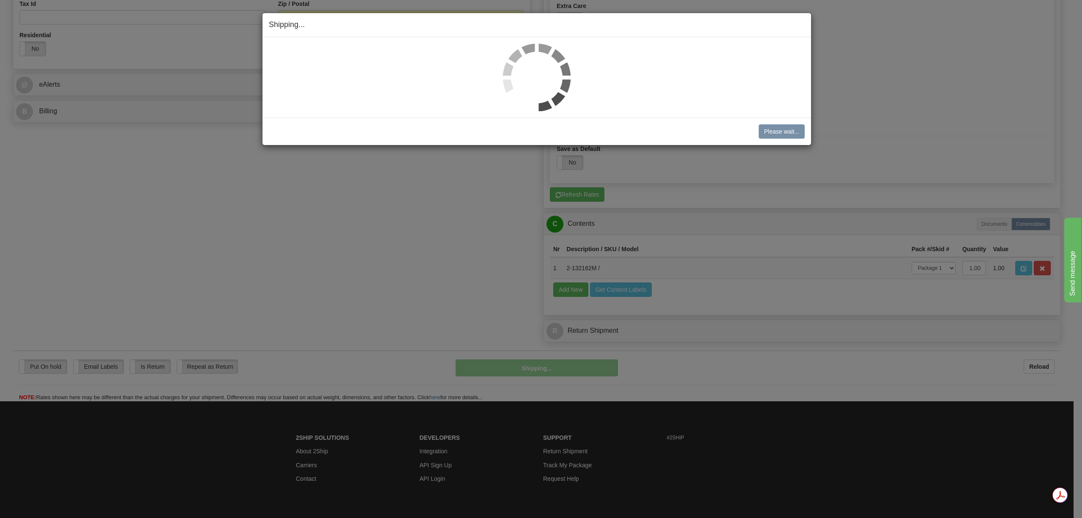
scroll to position [269, 0]
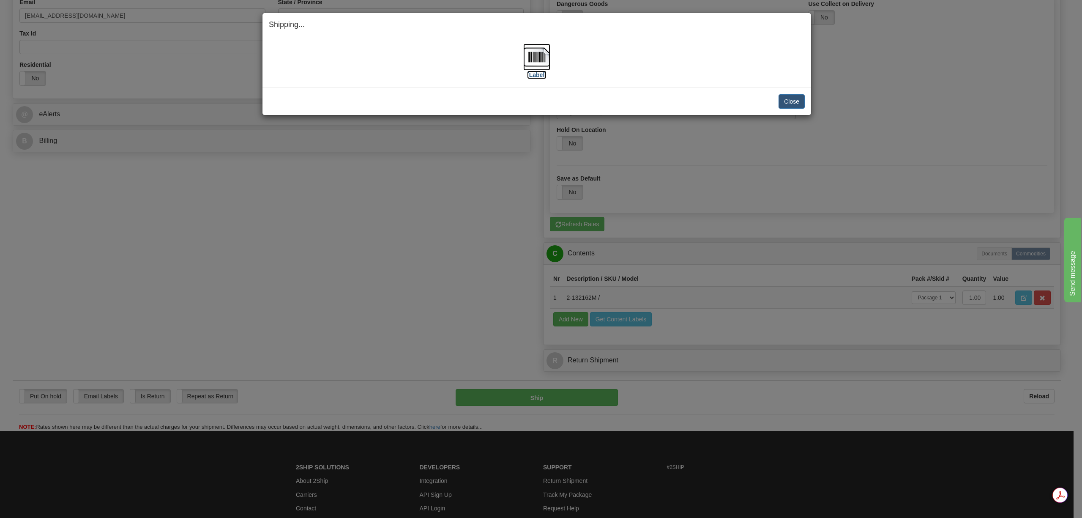
click at [538, 60] on img at bounding box center [536, 57] width 27 height 27
click at [797, 107] on button "Close" at bounding box center [792, 101] width 26 height 14
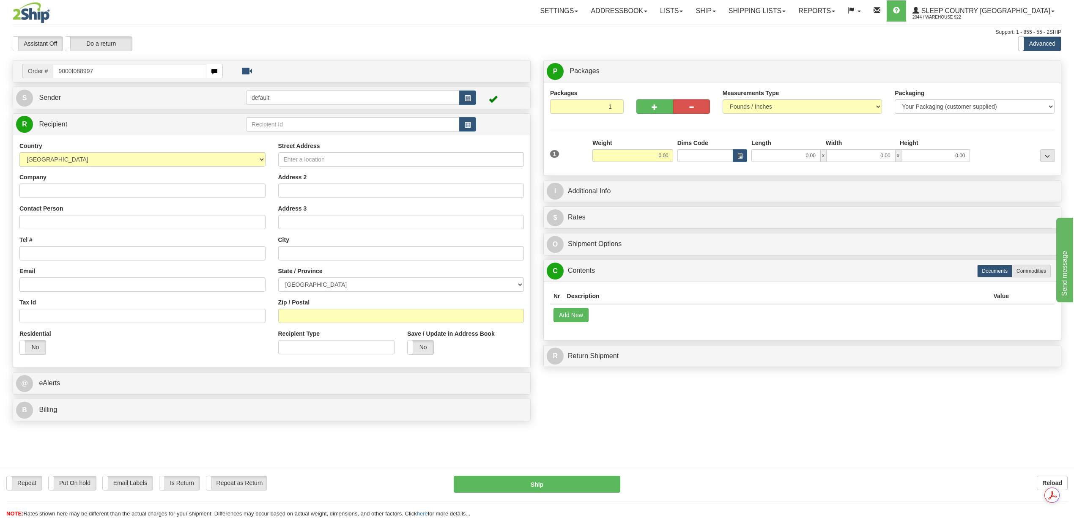
type input "9000I088997"
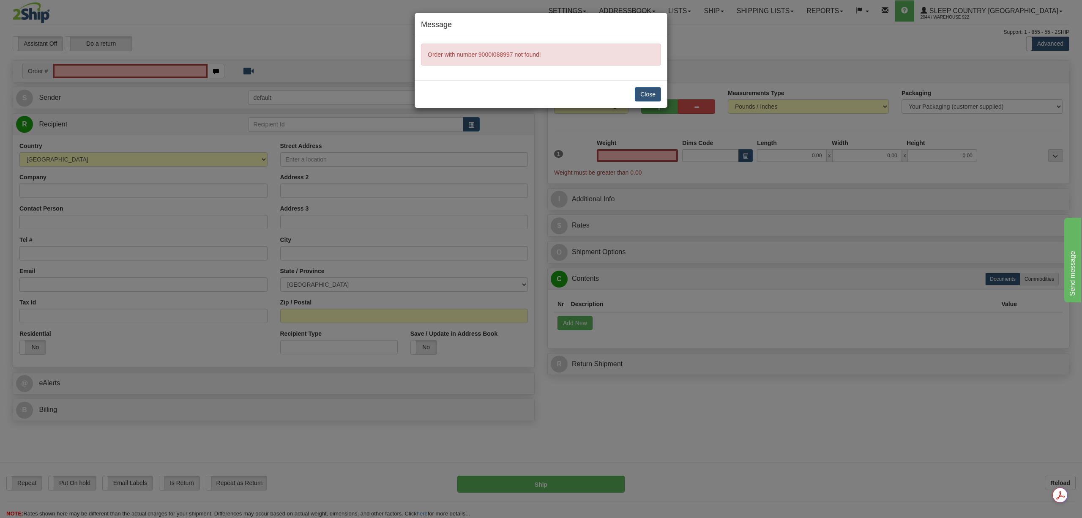
type input "0.00"
click at [644, 97] on button "Close" at bounding box center [648, 94] width 26 height 14
